Goal: Communication & Community: Answer question/provide support

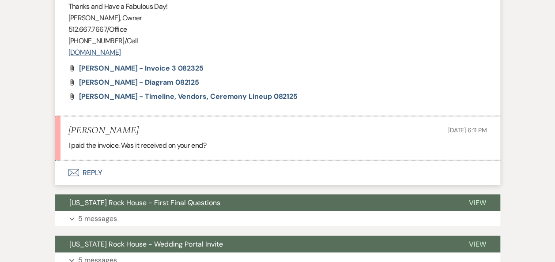
scroll to position [798, 0]
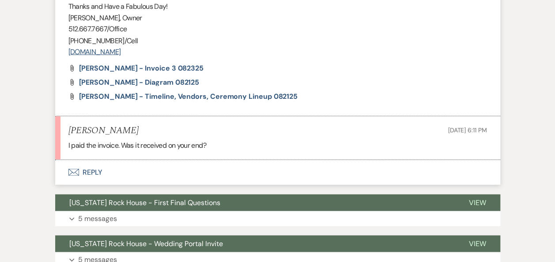
click at [91, 172] on button "Envelope Reply" at bounding box center [277, 172] width 445 height 25
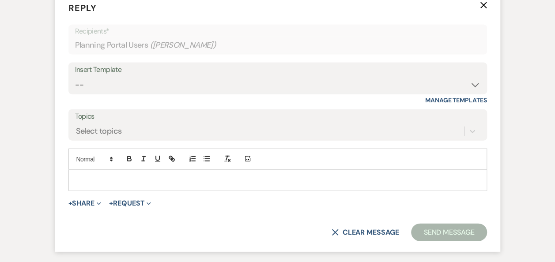
scroll to position [968, 0]
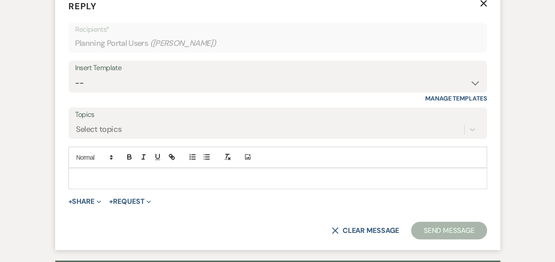
click at [88, 176] on p at bounding box center [278, 179] width 405 height 10
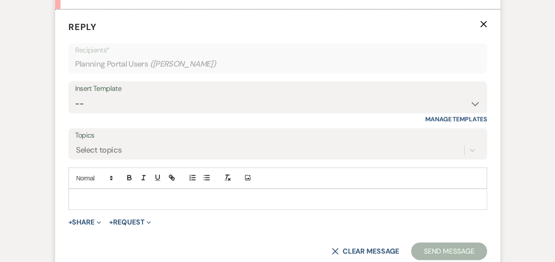
scroll to position [950, 0]
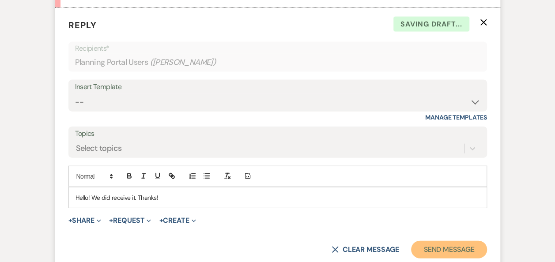
click at [446, 249] on button "Send Message" at bounding box center [449, 250] width 76 height 18
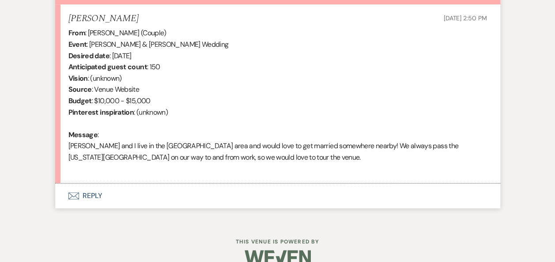
scroll to position [342, 0]
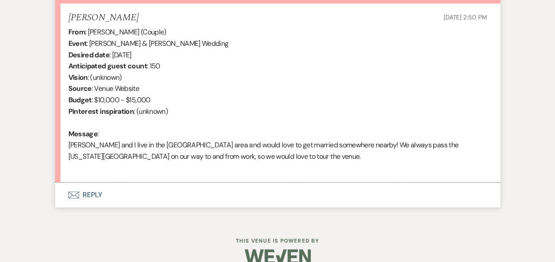
click at [91, 192] on button "Envelope Reply" at bounding box center [277, 195] width 445 height 25
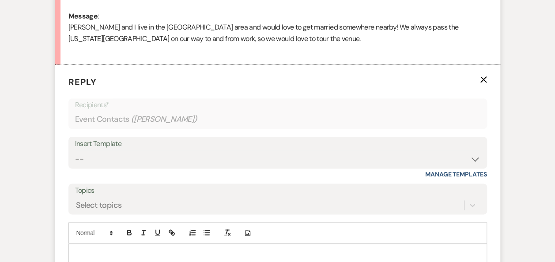
scroll to position [485, 0]
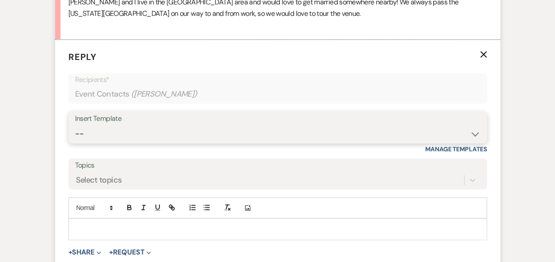
click at [473, 134] on select "-- Weven Planning Portal Introduction (Booked Events) Follow Up Booking Procedu…" at bounding box center [277, 133] width 405 height 17
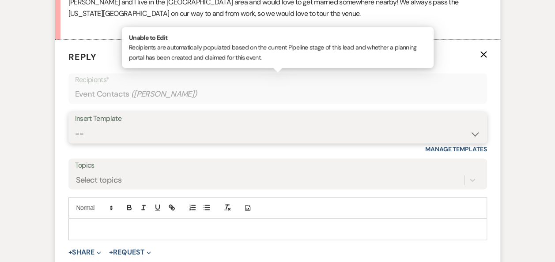
select select "860"
click at [75, 125] on select "-- Weven Planning Portal Introduction (Booked Events) Follow Up Booking Procedu…" at bounding box center [277, 133] width 405 height 17
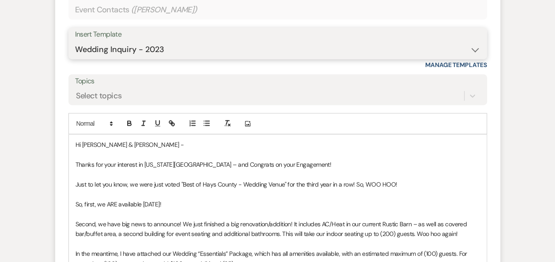
scroll to position [571, 0]
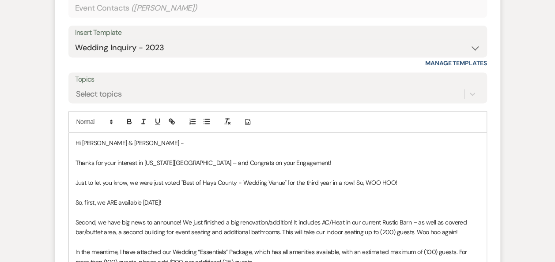
click at [406, 185] on p "Just to let you know, we were just voted "Best of Hays County - Wedding Venue" …" at bounding box center [278, 183] width 405 height 10
click at [97, 201] on p "So, first, we ARE available 04/12/2026!" at bounding box center [278, 203] width 405 height 10
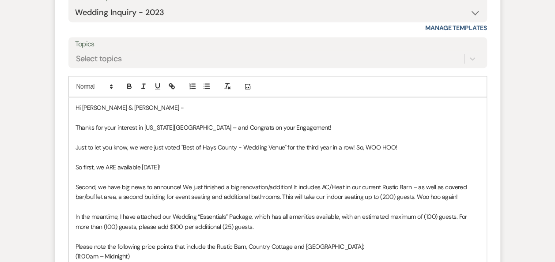
scroll to position [618, 0]
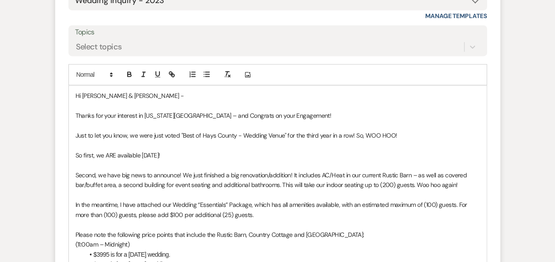
click at [144, 154] on p "So first, we ARE available 04/12/2026!" at bounding box center [278, 156] width 405 height 10
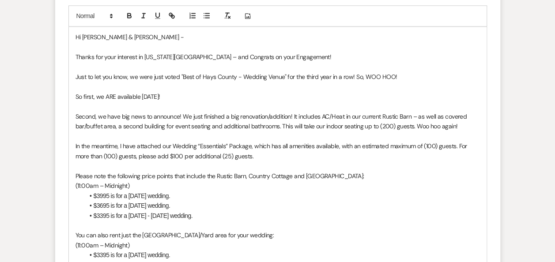
scroll to position [679, 0]
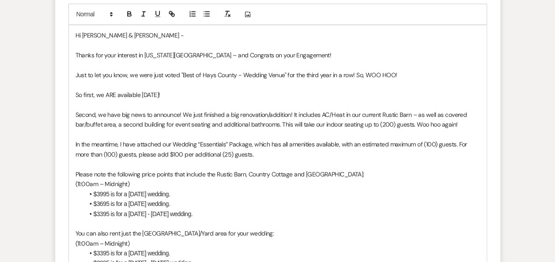
click at [249, 144] on p "In the meantime, I have attached our Wedding “Essentials” Package, which has al…" at bounding box center [278, 150] width 405 height 20
click at [101, 191] on li "$3995 is for a [DATE] wedding." at bounding box center [282, 194] width 396 height 10
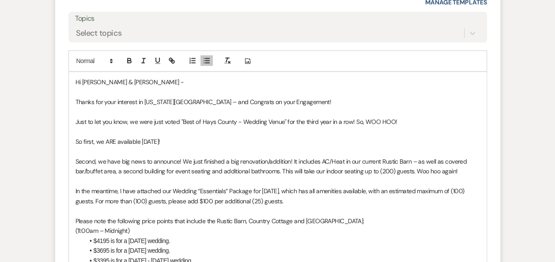
scroll to position [636, 0]
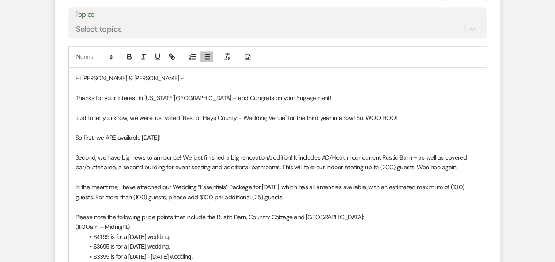
click at [303, 94] on p "Thanks for your interest in [US_STATE][GEOGRAPHIC_DATA] – and Congrats on your …" at bounding box center [278, 98] width 405 height 10
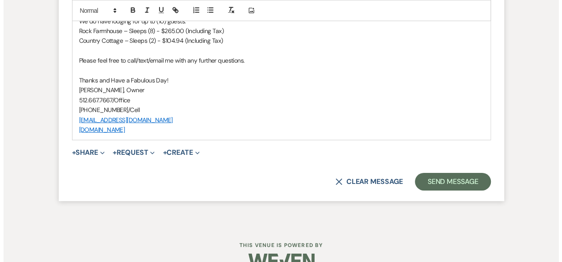
scroll to position [1344, 0]
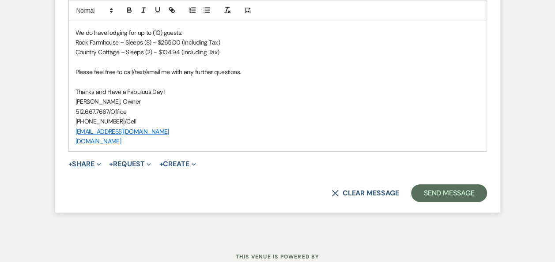
click at [92, 164] on button "+ Share Expand" at bounding box center [84, 164] width 33 height 7
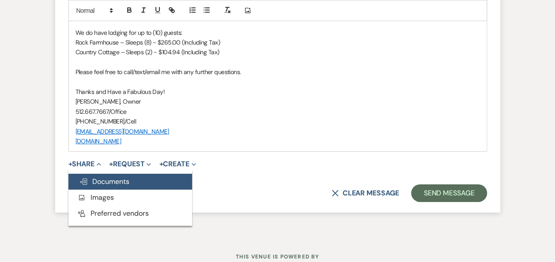
click at [111, 183] on span "Doc Upload Documents" at bounding box center [104, 181] width 50 height 9
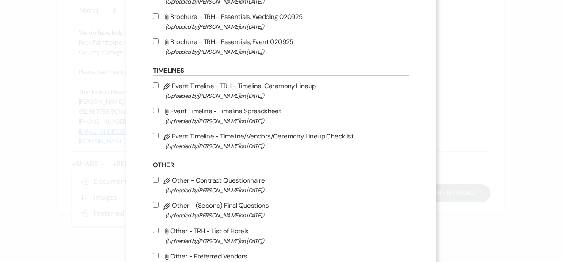
scroll to position [308, 0]
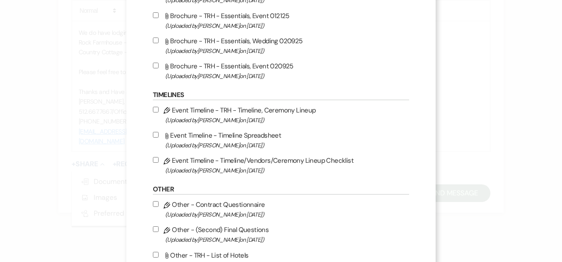
click at [153, 38] on input "Attach File Brochure - TRH - Essentials, Wedding 020925 (Uploaded by [PERSON_NA…" at bounding box center [156, 41] width 6 height 6
checkbox input "true"
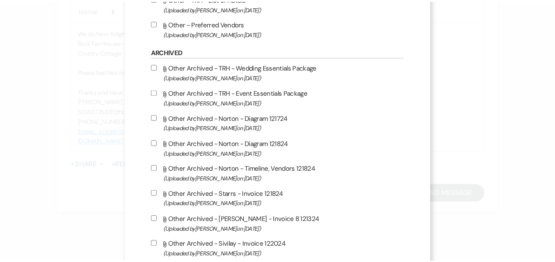
scroll to position [792, 0]
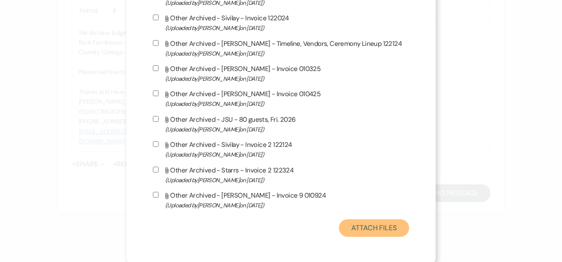
click at [367, 228] on button "Attach Files" at bounding box center [374, 228] width 70 height 18
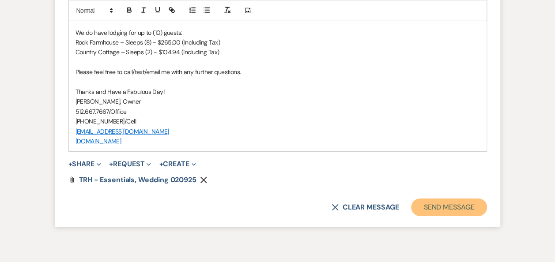
click at [445, 205] on button "Send Message" at bounding box center [449, 208] width 76 height 18
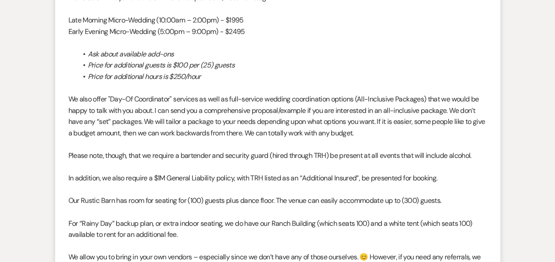
scroll to position [1156, 0]
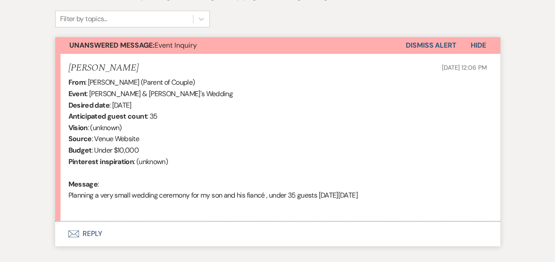
click at [93, 236] on button "Envelope Reply" at bounding box center [277, 234] width 445 height 25
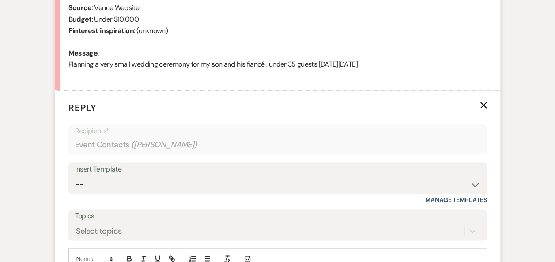
scroll to position [465, 0]
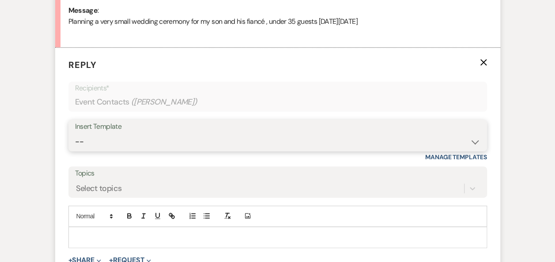
click at [474, 142] on select "-- Weven Planning Portal Introduction (Booked Events) Follow Up Booking Procedu…" at bounding box center [277, 141] width 405 height 17
select select "860"
click at [75, 133] on select "-- Weven Planning Portal Introduction (Booked Events) Follow Up Booking Procedu…" at bounding box center [277, 141] width 405 height 17
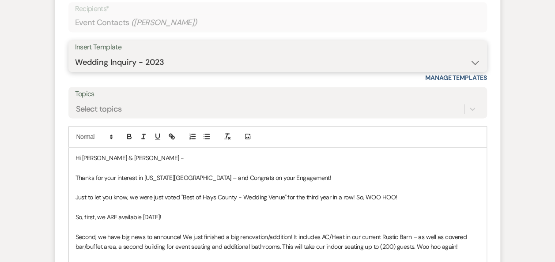
scroll to position [563, 0]
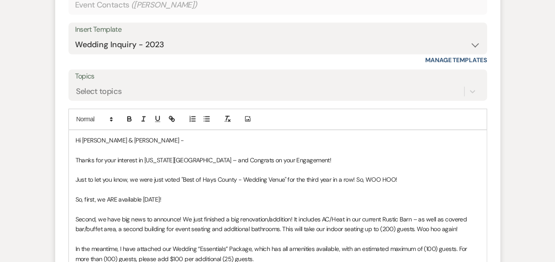
click at [145, 198] on p "So, first, we ARE available [DATE]!" at bounding box center [278, 200] width 405 height 10
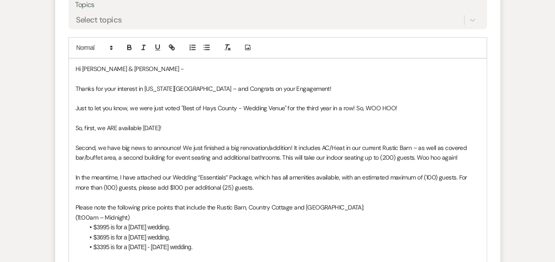
scroll to position [640, 0]
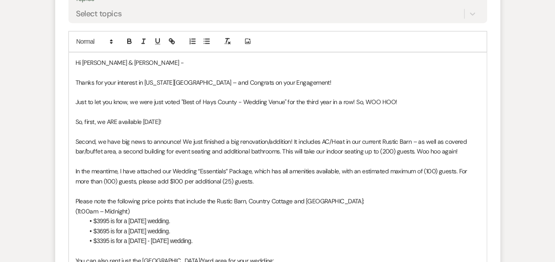
click at [249, 170] on p "In the meantime, I have attached our Wedding “Essentials” Package, which has al…" at bounding box center [278, 176] width 405 height 20
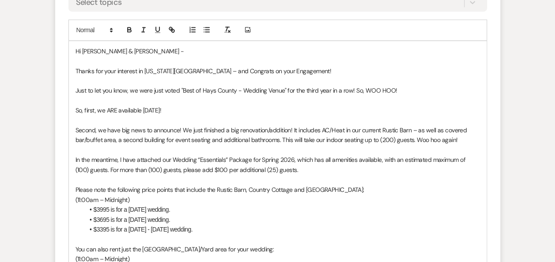
scroll to position [658, 0]
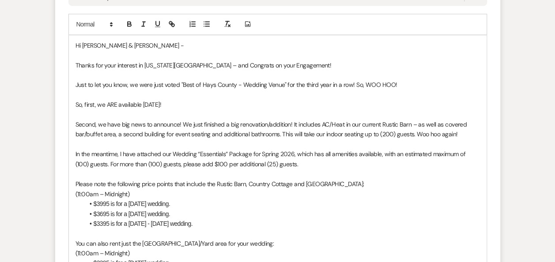
click at [102, 204] on li "$3995 is for a [DATE] wedding." at bounding box center [282, 204] width 396 height 10
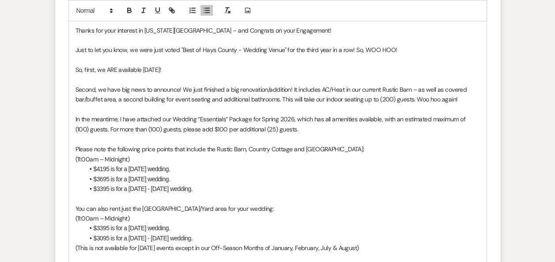
scroll to position [689, 0]
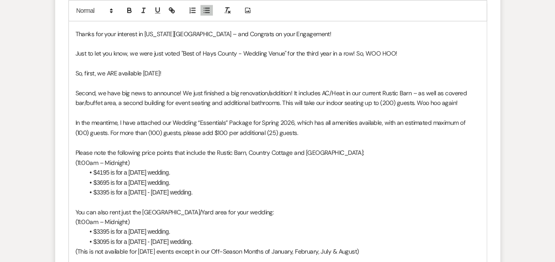
click at [292, 133] on p "In the meantime, I have attached our Wedding “Essentials” Package for Spring 20…" at bounding box center [278, 128] width 405 height 20
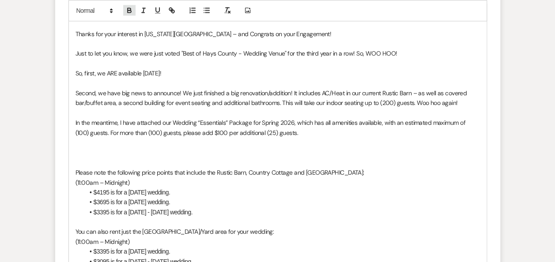
click at [129, 13] on icon "button" at bounding box center [129, 10] width 8 height 8
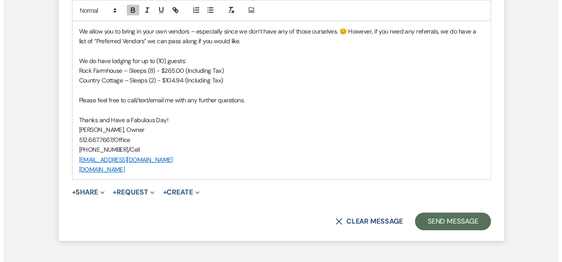
scroll to position [1291, 0]
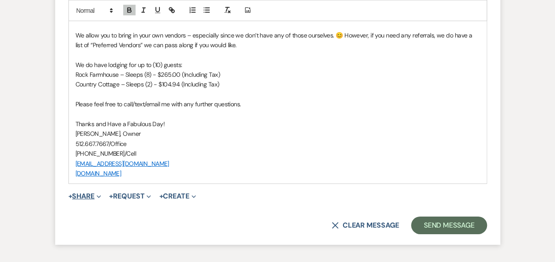
click at [94, 198] on button "+ Share Expand" at bounding box center [84, 196] width 33 height 7
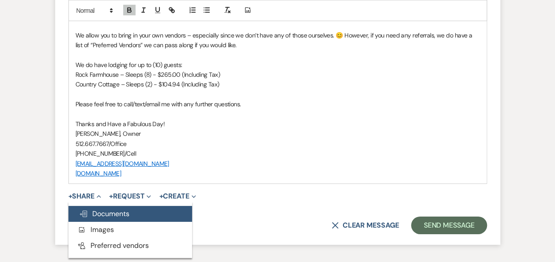
click at [116, 216] on span "Doc Upload Documents" at bounding box center [104, 213] width 50 height 9
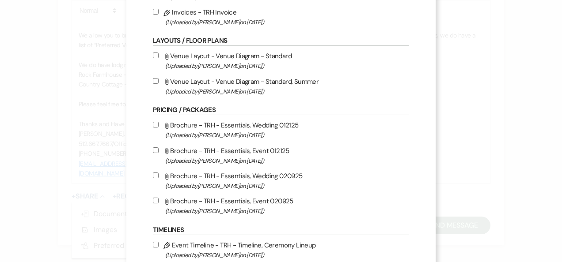
scroll to position [182, 0]
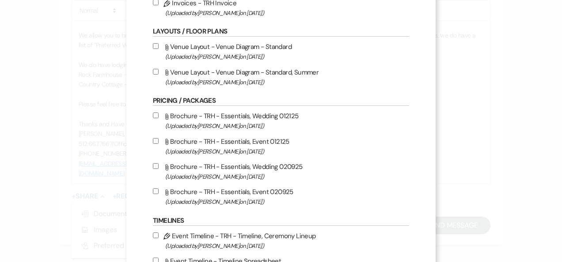
click at [153, 166] on input "Attach File Brochure - TRH - Essentials, Wedding 020925 (Uploaded by [PERSON_NA…" at bounding box center [156, 166] width 6 height 6
checkbox input "true"
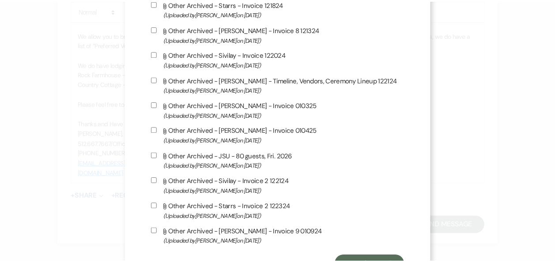
scroll to position [792, 0]
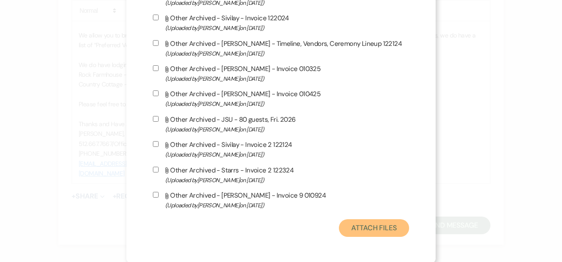
click at [361, 228] on button "Attach Files" at bounding box center [374, 228] width 70 height 18
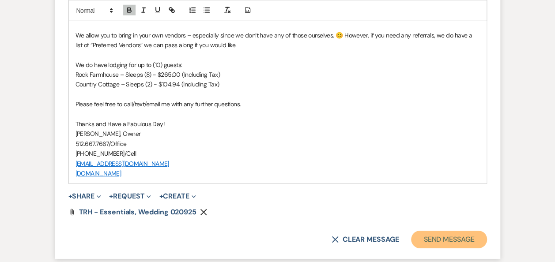
click at [449, 241] on button "Send Message" at bounding box center [449, 240] width 76 height 18
